Goal: Communication & Community: Connect with others

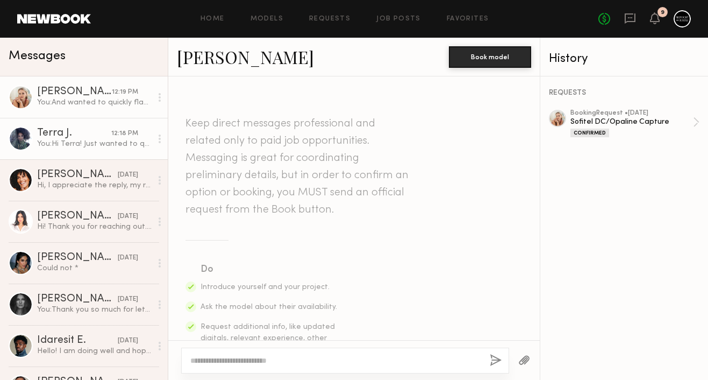
scroll to position [1155, 0]
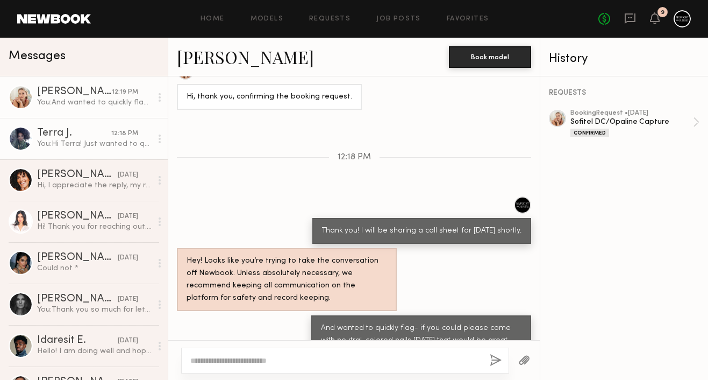
click at [68, 134] on div "Terra J." at bounding box center [74, 133] width 74 height 11
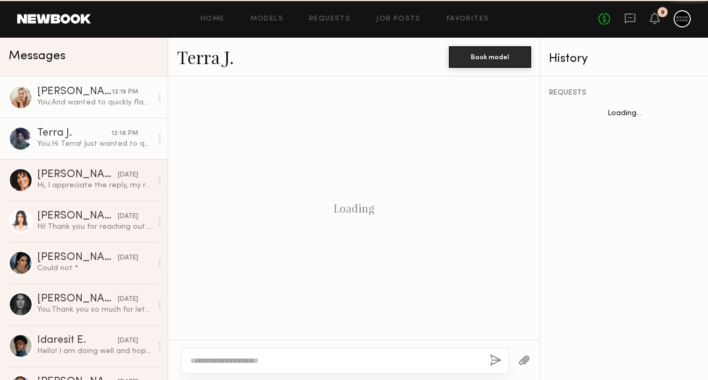
scroll to position [856, 0]
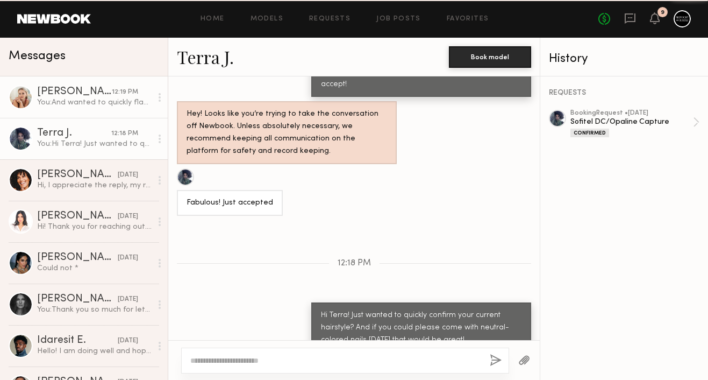
click at [63, 110] on link "Svitlana G. 12:19 PM You: And wanted to quickly flag- if you could please come …" at bounding box center [84, 96] width 168 height 41
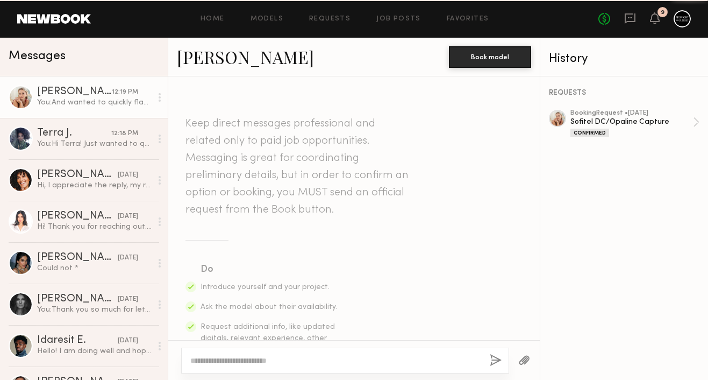
scroll to position [1155, 0]
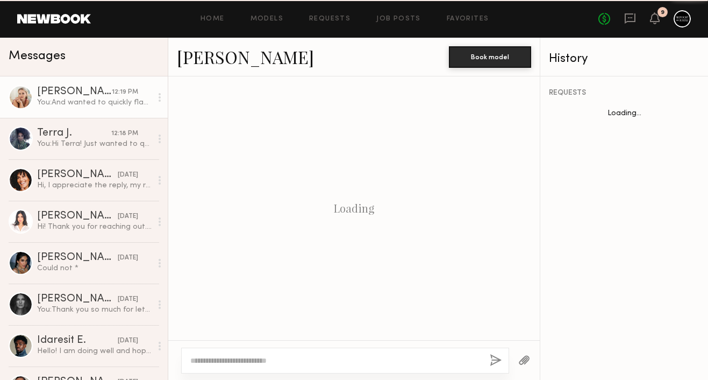
scroll to position [1155, 0]
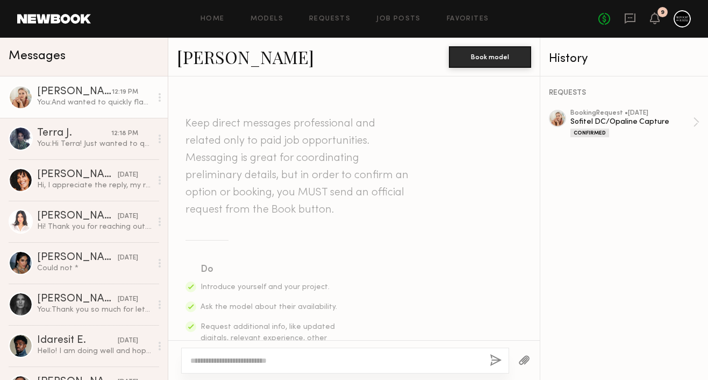
scroll to position [1155, 0]
